Goal: Task Accomplishment & Management: Manage account settings

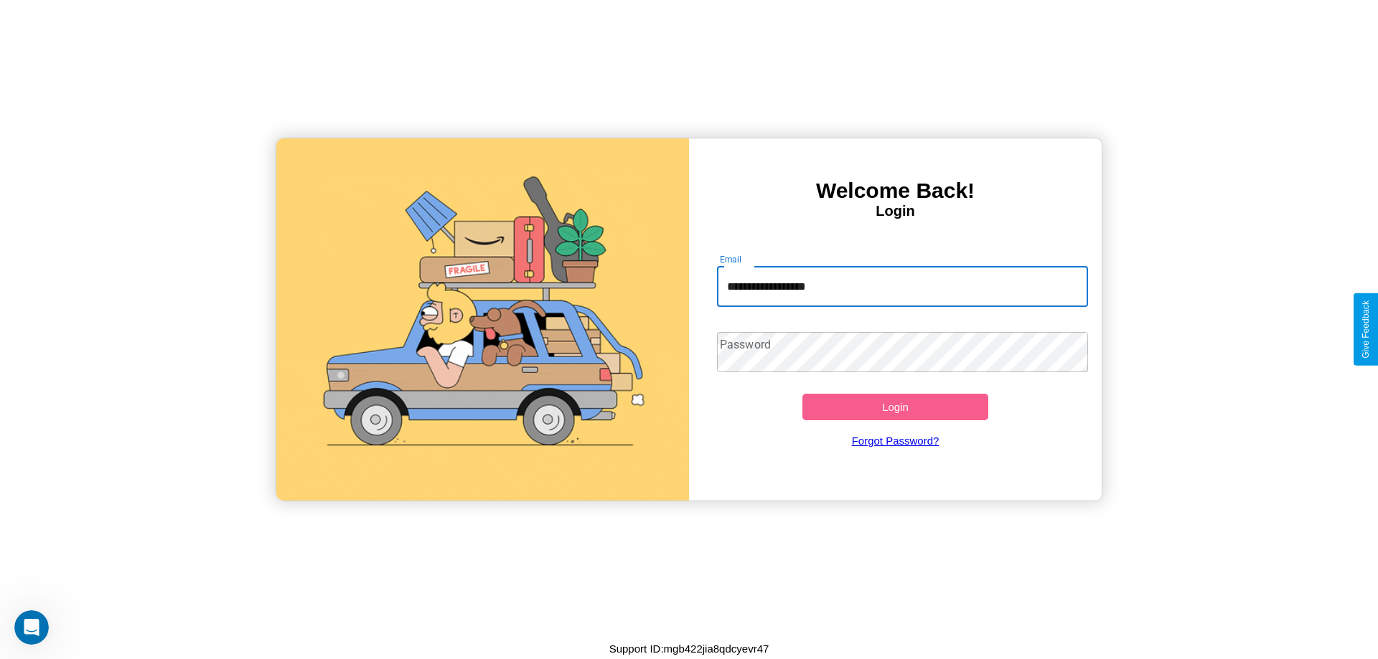
type input "**********"
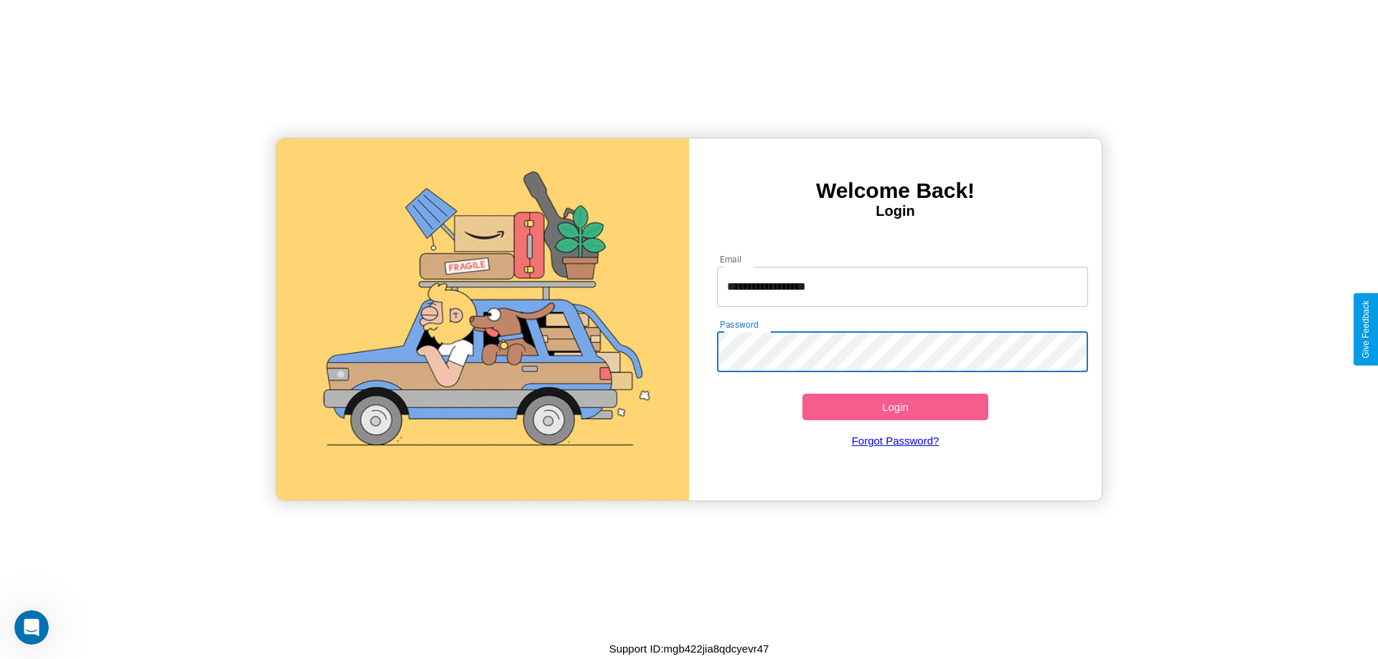
click at [895, 407] on button "Login" at bounding box center [895, 407] width 186 height 27
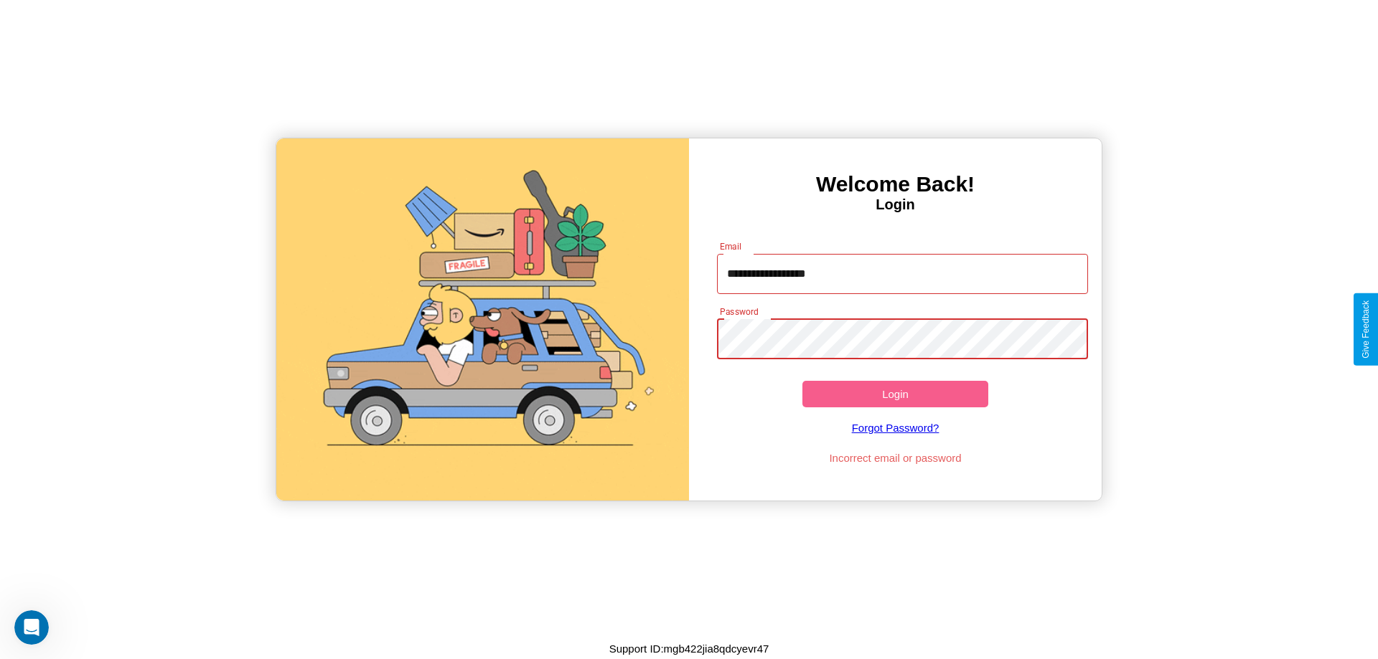
click at [895, 394] on button "Login" at bounding box center [895, 394] width 186 height 27
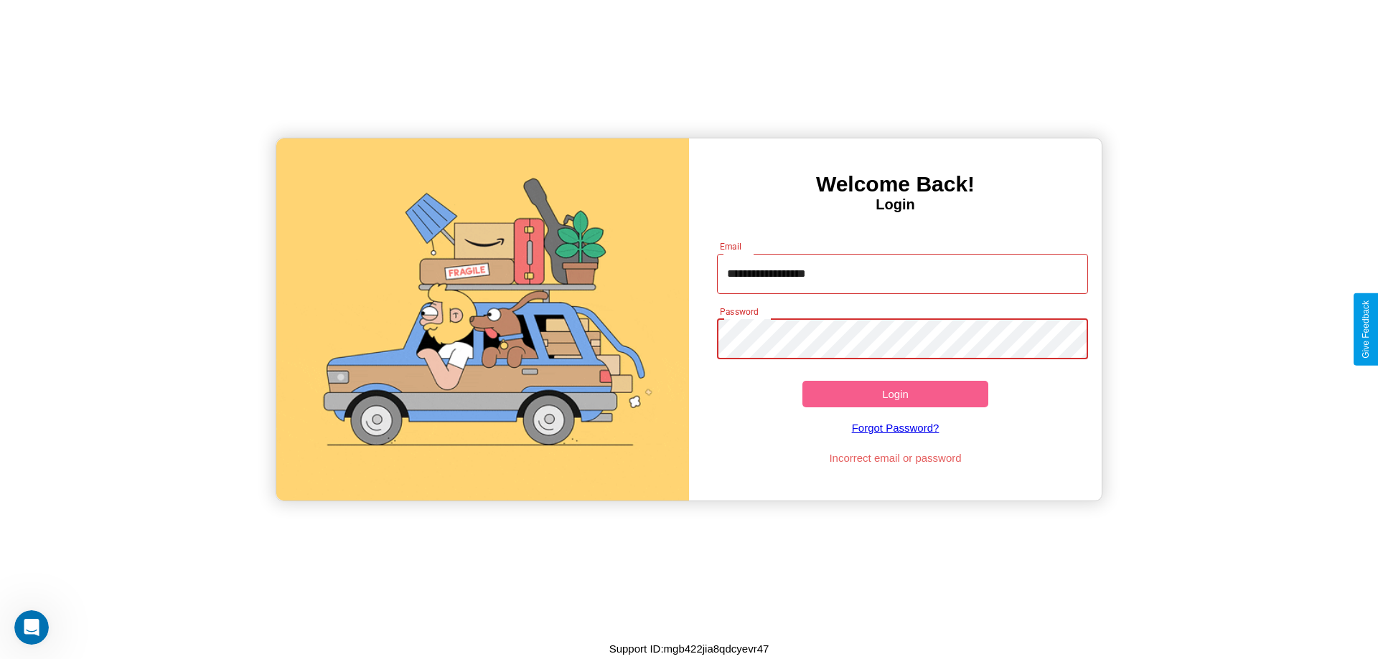
click at [895, 394] on button "Login" at bounding box center [895, 394] width 186 height 27
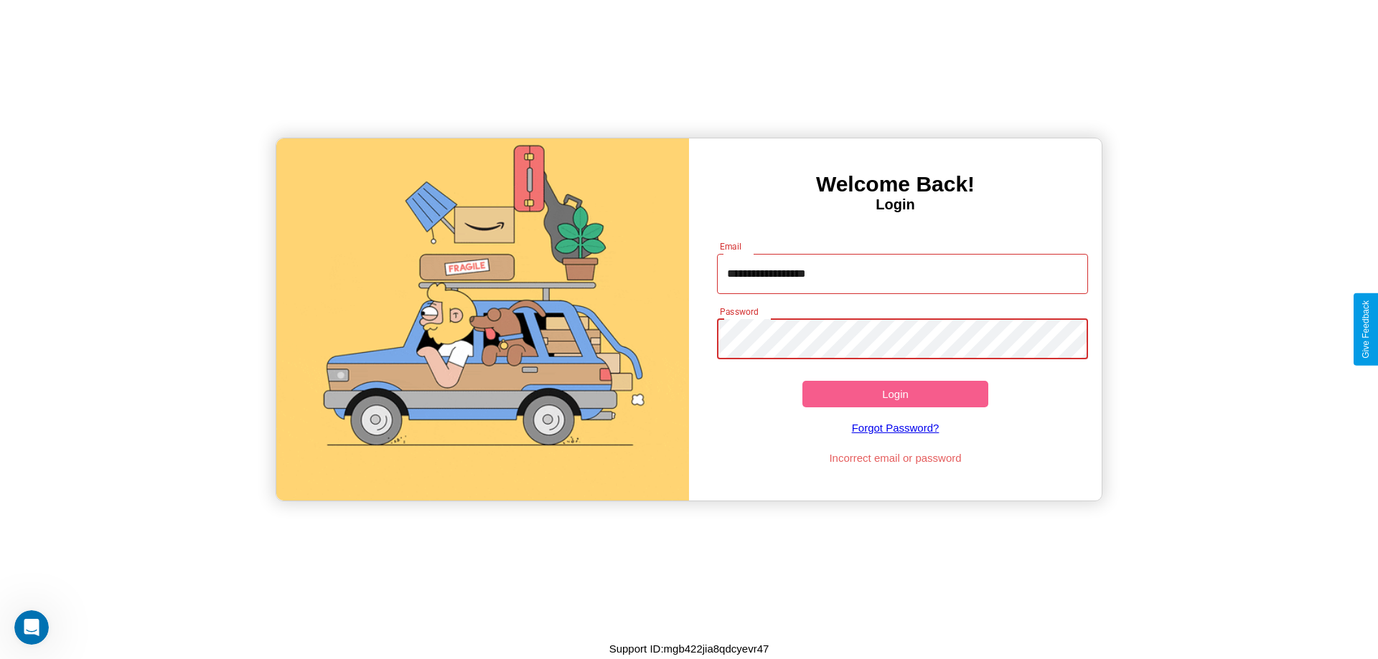
click at [895, 394] on button "Login" at bounding box center [895, 394] width 186 height 27
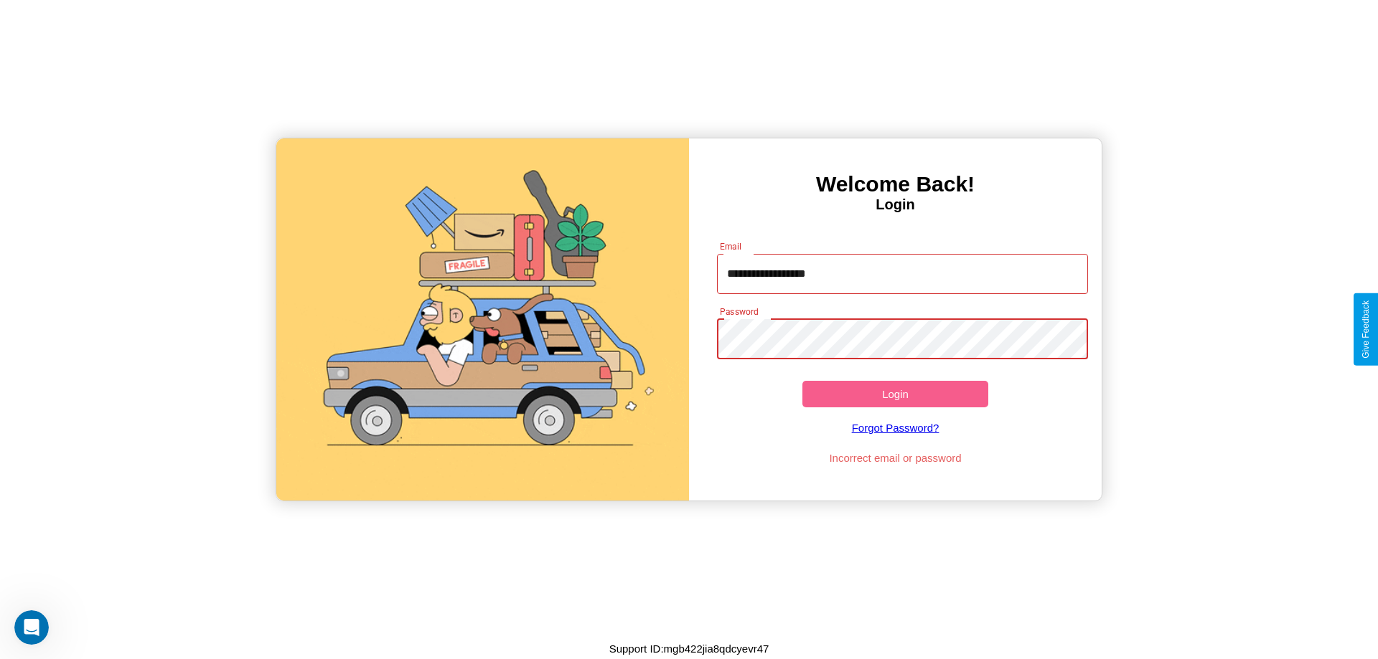
click at [895, 394] on button "Login" at bounding box center [895, 394] width 186 height 27
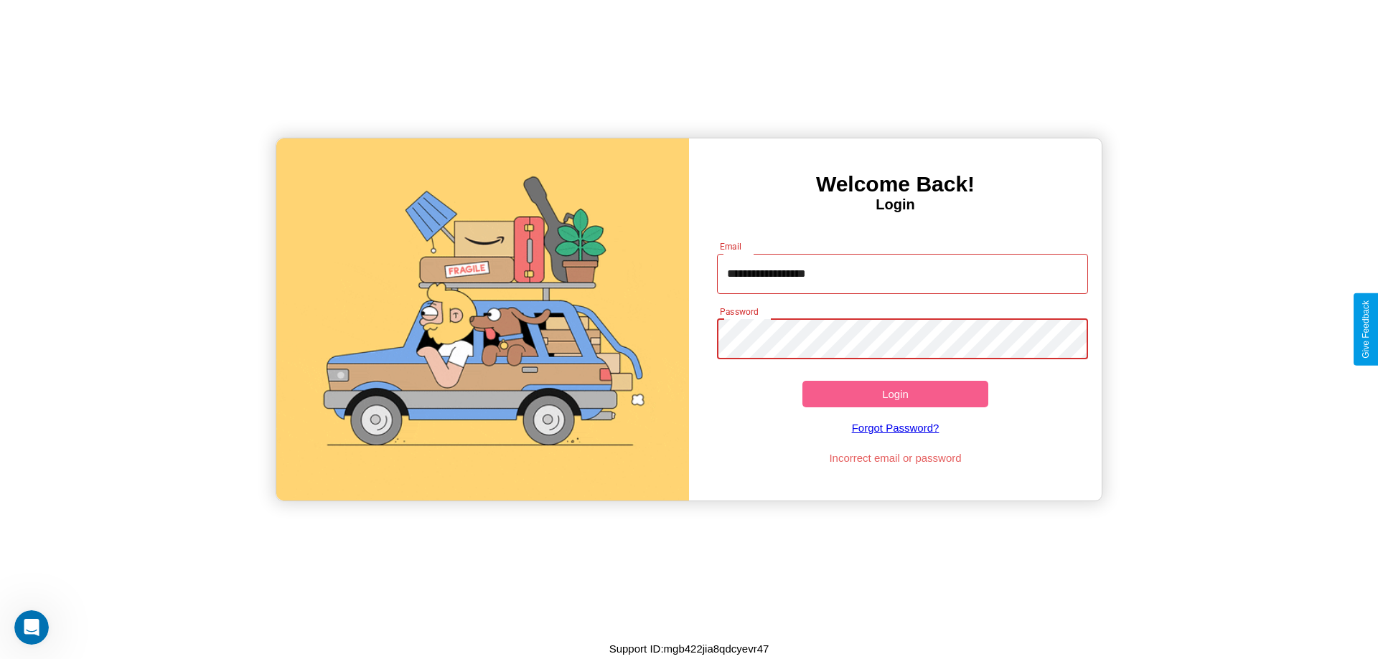
click at [895, 394] on button "Login" at bounding box center [895, 394] width 186 height 27
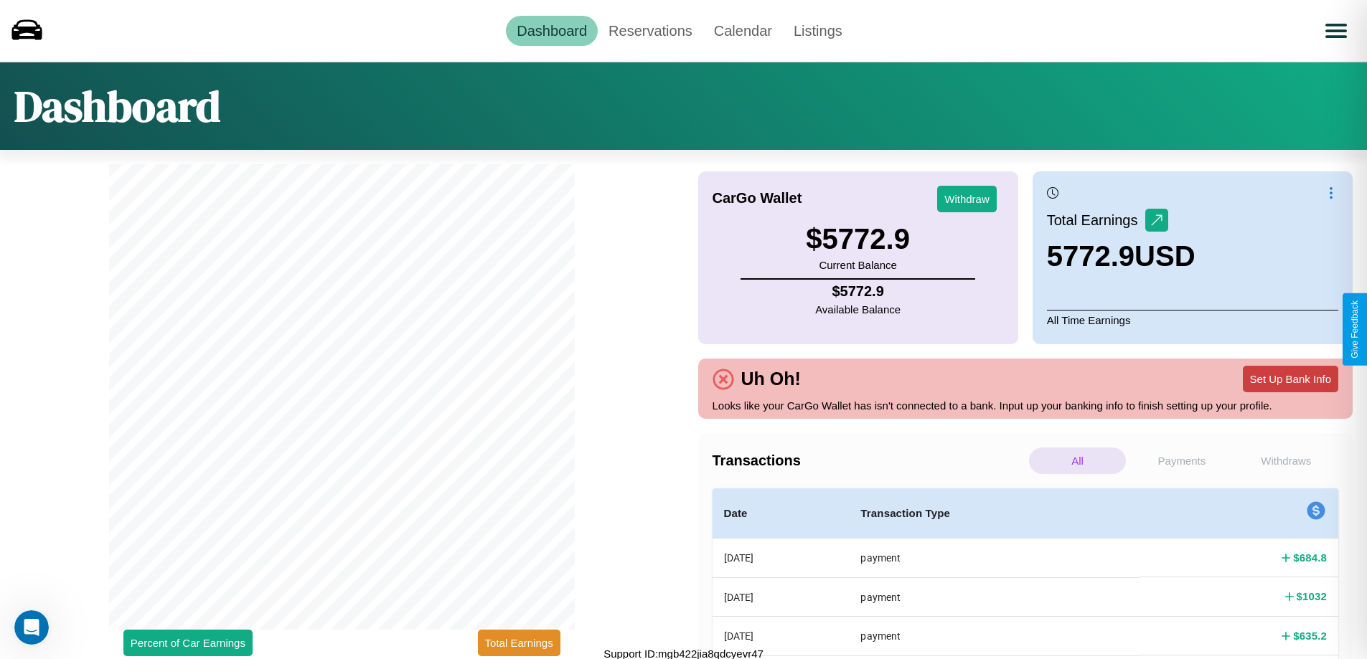
click at [1290, 379] on button "Set Up Bank Info" at bounding box center [1290, 379] width 95 height 27
